Goal: Transaction & Acquisition: Purchase product/service

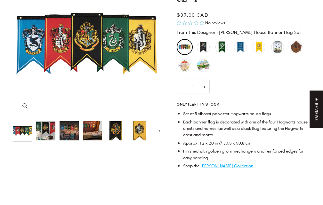
scroll to position [96, 0]
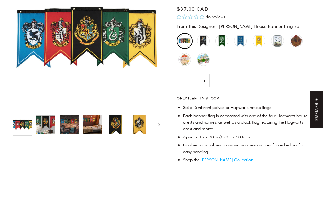
click at [142, 119] on img "Harry Potter House Banner Flag Set" at bounding box center [139, 124] width 19 height 19
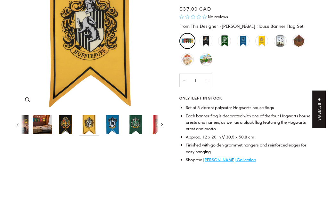
scroll to position [0, 0]
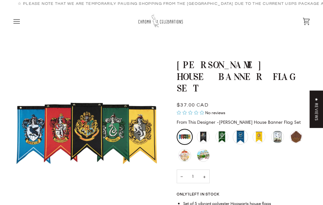
click at [239, 129] on div "Ravenclaw House Banner - Large" at bounding box center [240, 136] width 15 height 15
